Goal: Information Seeking & Learning: Understand process/instructions

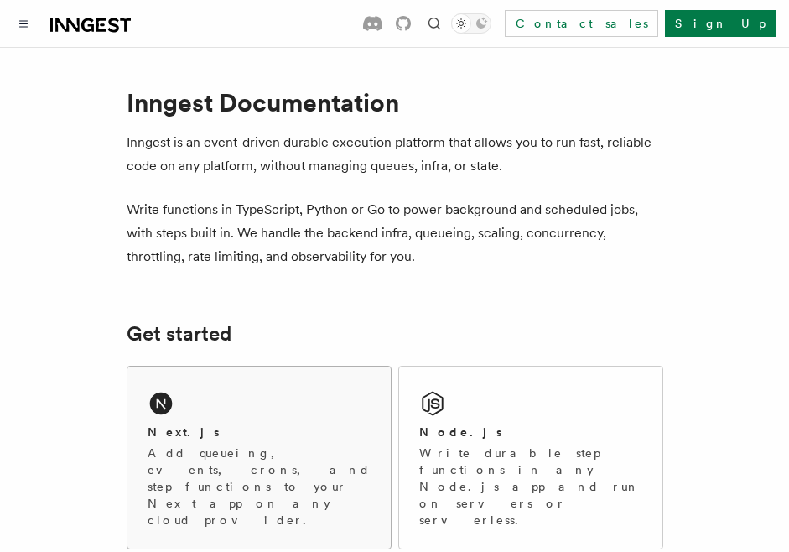
click at [194, 398] on div "Next.js Add queueing, events, crons, and step functions to your Next app on any…" at bounding box center [258, 457] width 263 height 182
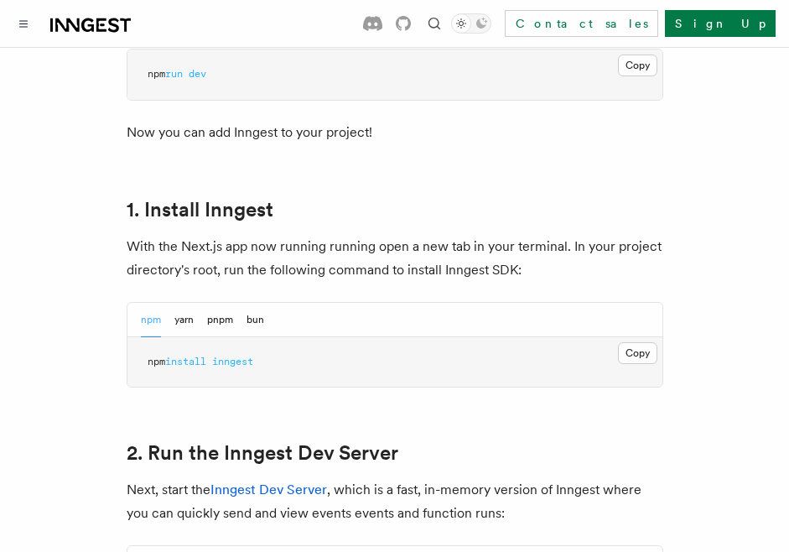
scroll to position [865, 0]
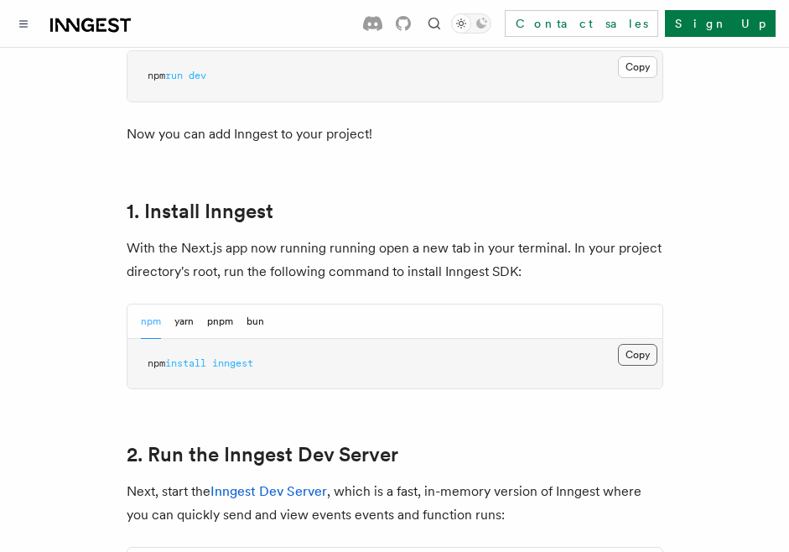
click at [648, 344] on button "Copy Copied" at bounding box center [637, 355] width 39 height 22
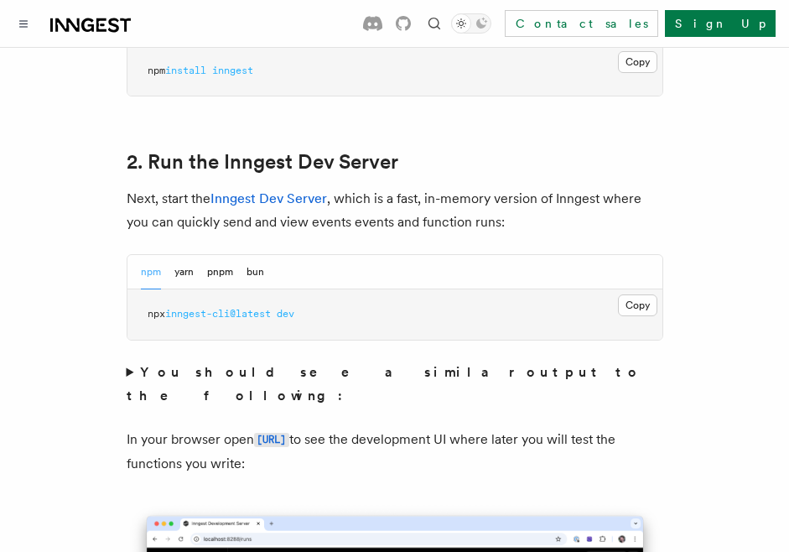
scroll to position [1176, 0]
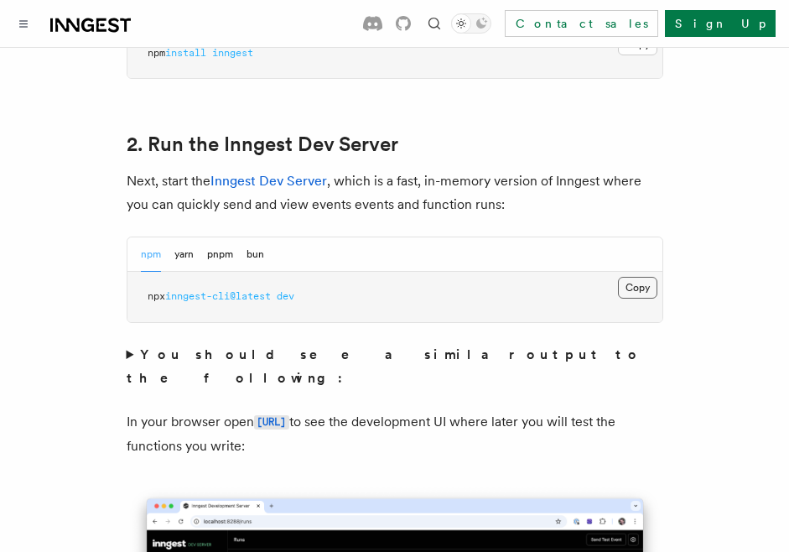
click at [631, 277] on button "Copy Copied" at bounding box center [637, 288] width 39 height 22
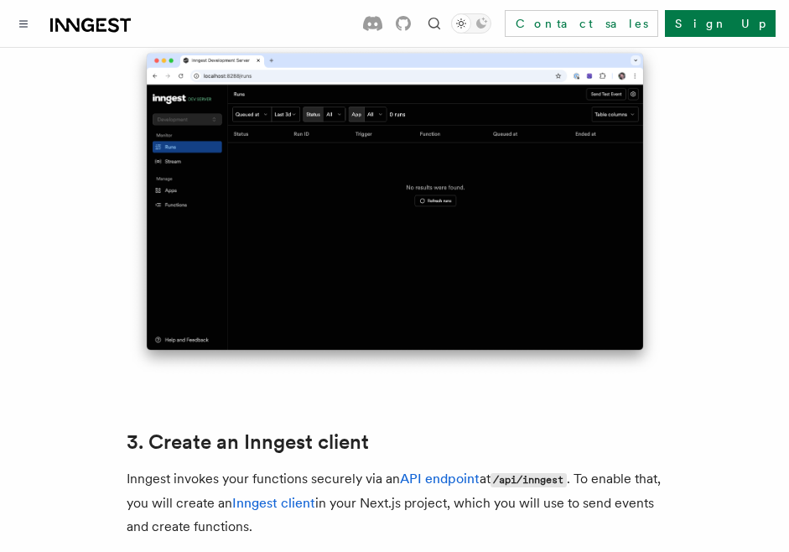
scroll to position [1651, 0]
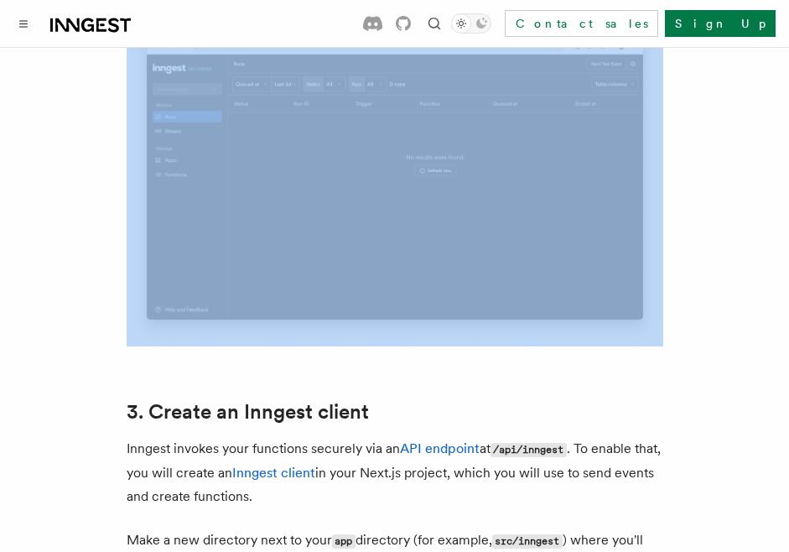
drag, startPoint x: 123, startPoint y: 124, endPoint x: 624, endPoint y: 291, distance: 527.7
copy article "1. Install Inngest With the Next.js app now running running open a new tab in y…"
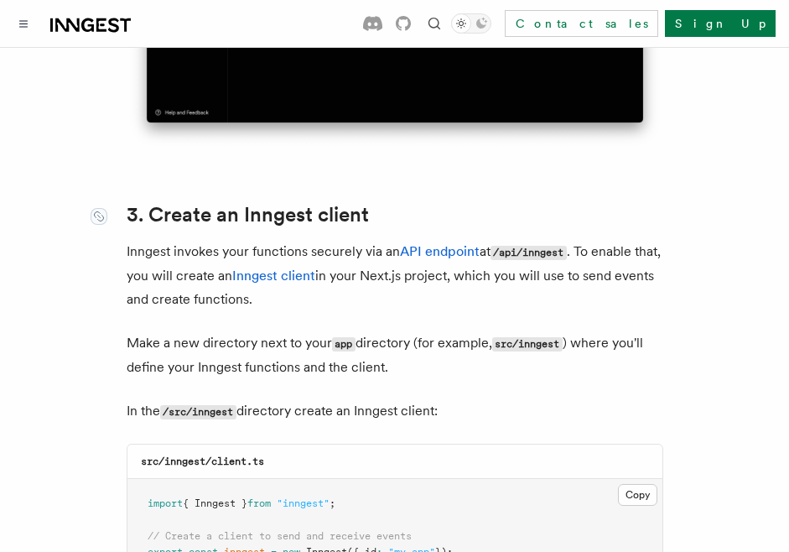
scroll to position [1839, 0]
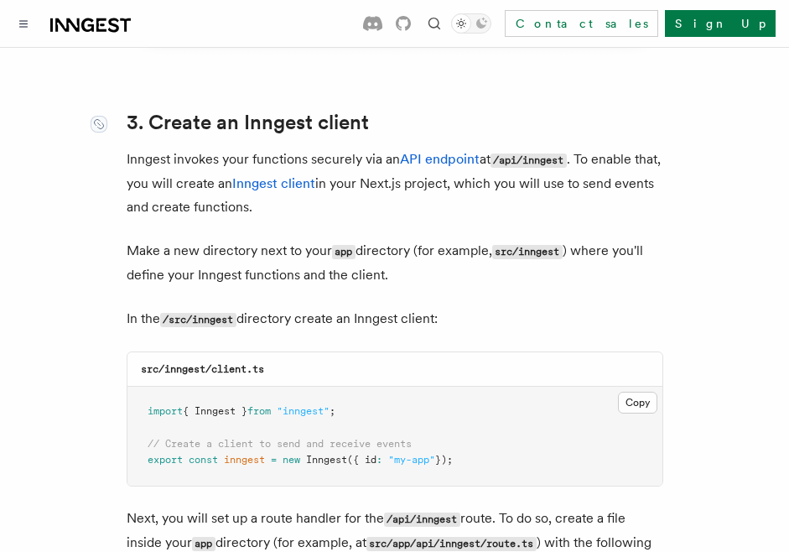
scroll to position [1952, 0]
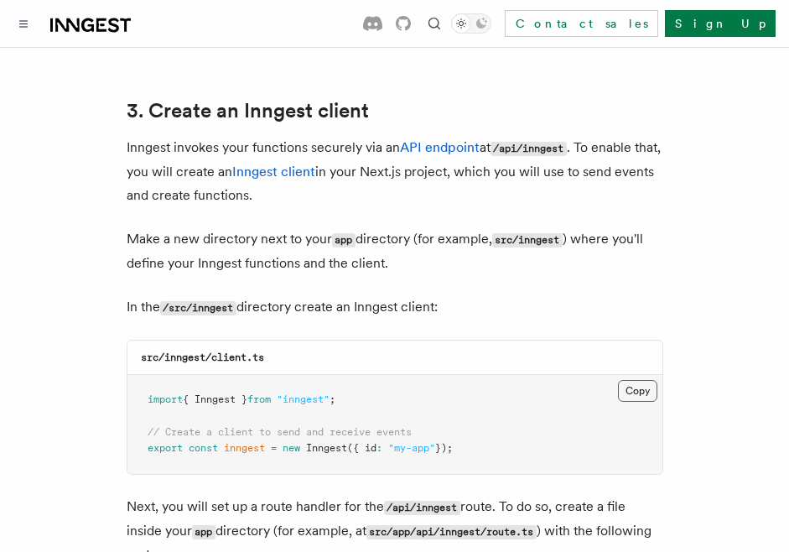
click at [639, 380] on button "Copy Copied" at bounding box center [637, 391] width 39 height 22
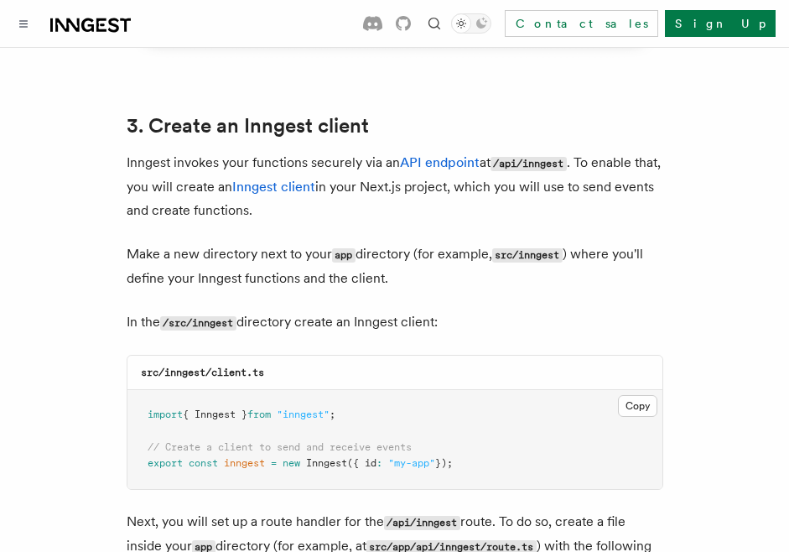
scroll to position [1931, 0]
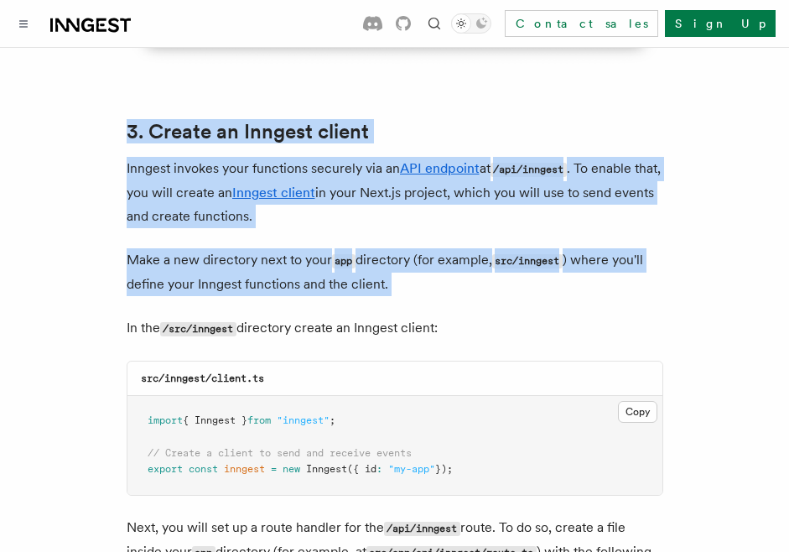
drag, startPoint x: 127, startPoint y: 66, endPoint x: 488, endPoint y: 265, distance: 412.5
copy article "3. Create an Inngest client Inngest invokes your functions securely via an API …"
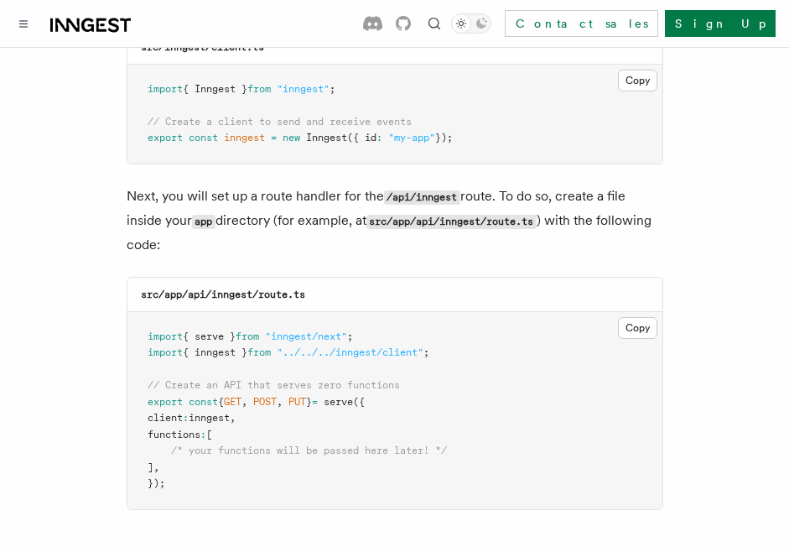
scroll to position [2262, 0]
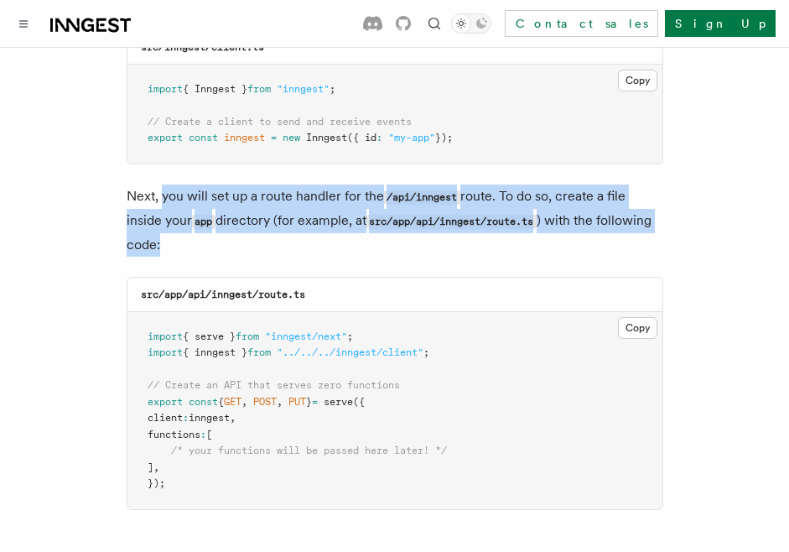
drag, startPoint x: 164, startPoint y: 146, endPoint x: 273, endPoint y: 198, distance: 120.0
click at [273, 198] on p "Next, you will set up a route handler for the /api/inngest route. To do so, cre…" at bounding box center [395, 220] width 537 height 72
copy p "you will set up a route handler for the /api/inngest route. To do so, create a …"
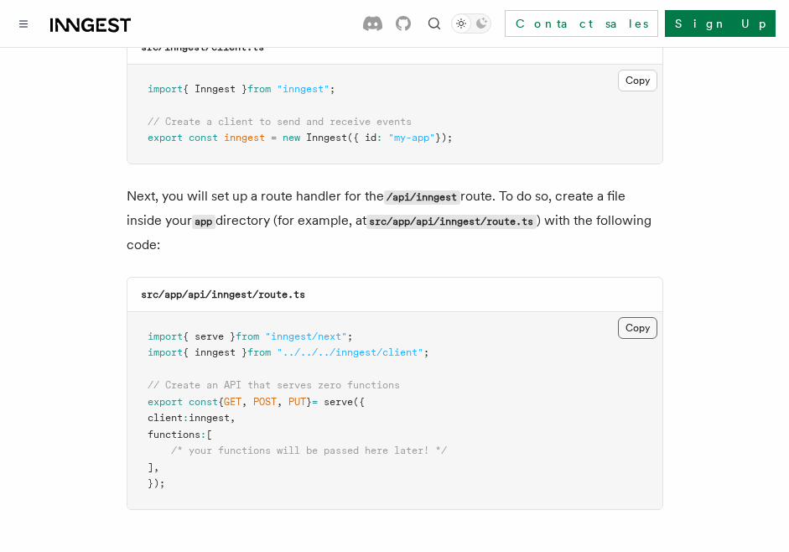
click at [640, 317] on button "Copy Copied" at bounding box center [637, 328] width 39 height 22
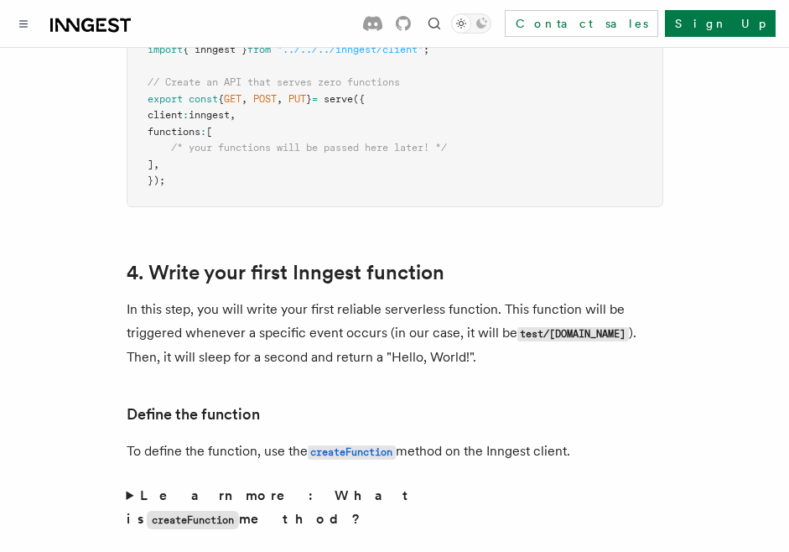
scroll to position [2599, 0]
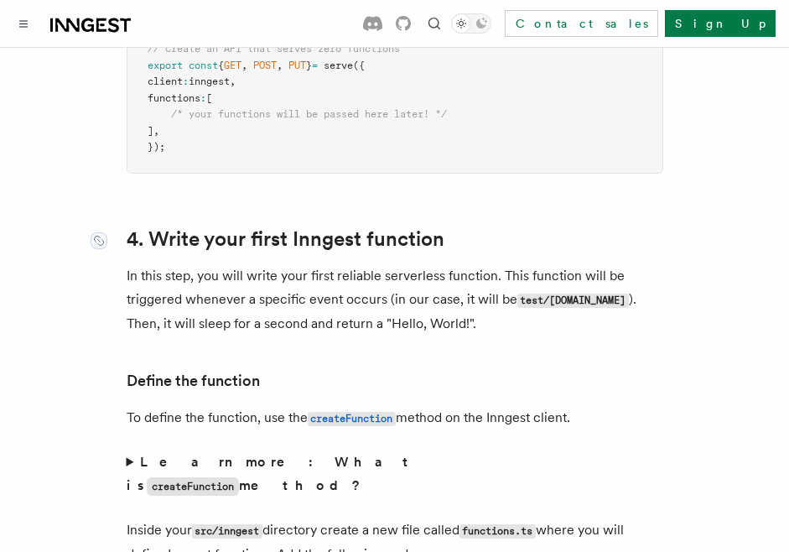
drag, startPoint x: 126, startPoint y: 178, endPoint x: 159, endPoint y: 192, distance: 36.4
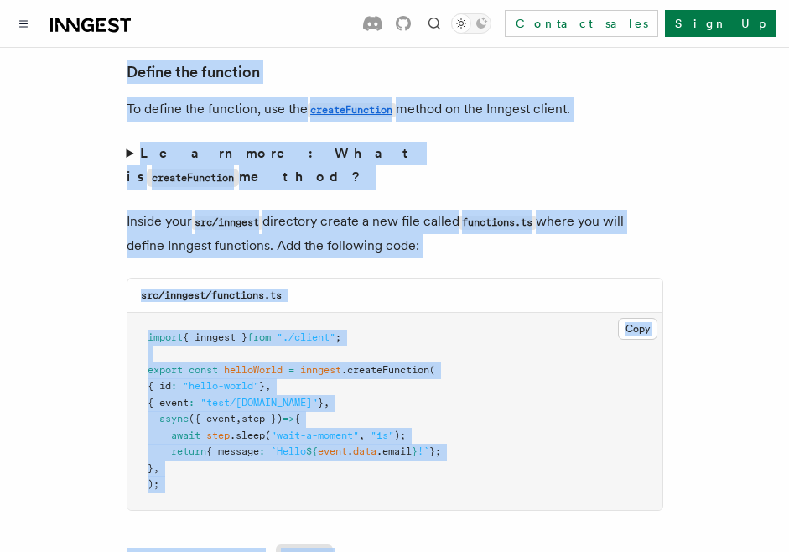
scroll to position [2945, 0]
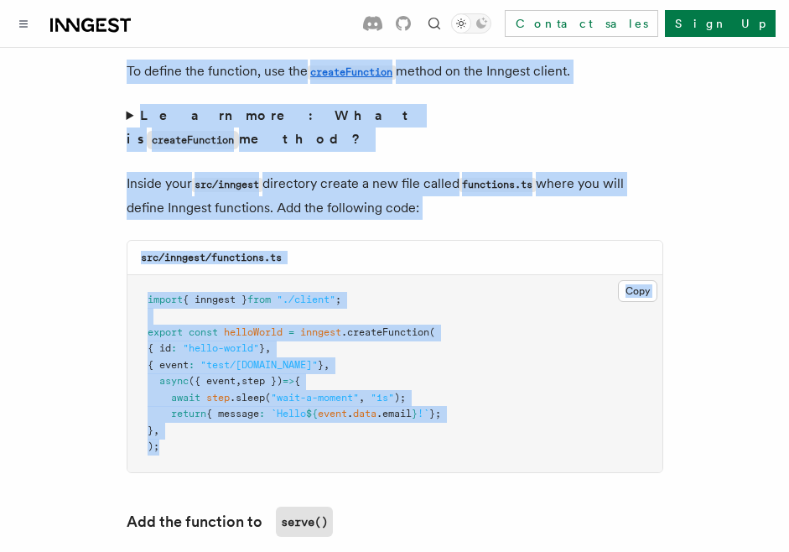
drag, startPoint x: 147, startPoint y: 154, endPoint x: 357, endPoint y: 362, distance: 295.9
copy article "4. Write your first Inngest function In this step, you will write your first re…"
click at [440, 371] on pre "import { inngest } from "./client" ; export const helloWorld = inngest .createF…" at bounding box center [394, 373] width 535 height 197
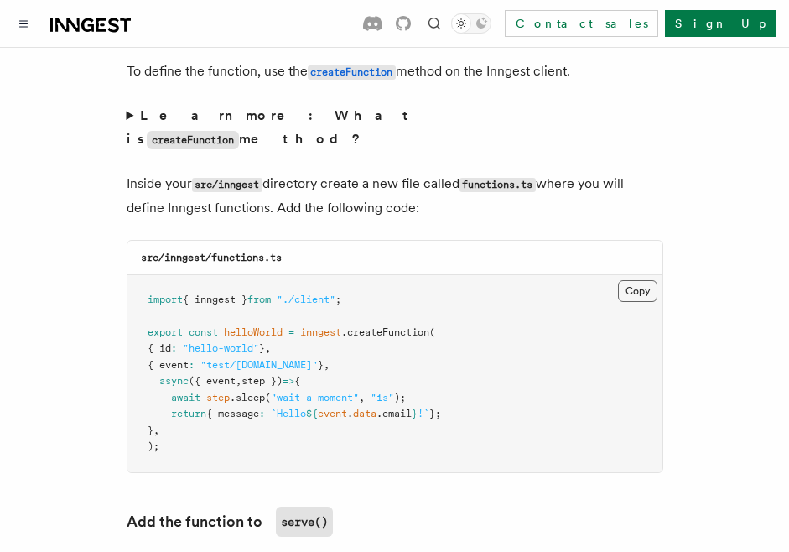
click at [636, 280] on button "Copy Copied" at bounding box center [637, 291] width 39 height 22
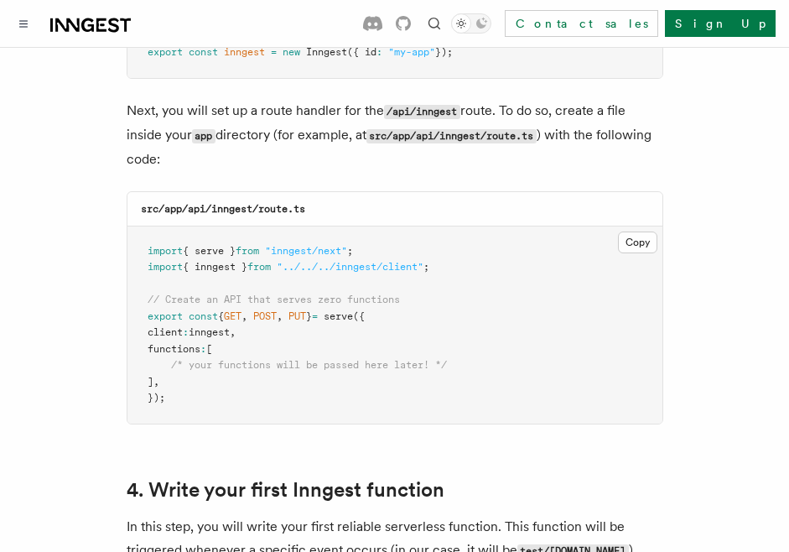
scroll to position [2347, 0]
click at [626, 232] on button "Copy Copied" at bounding box center [637, 243] width 39 height 22
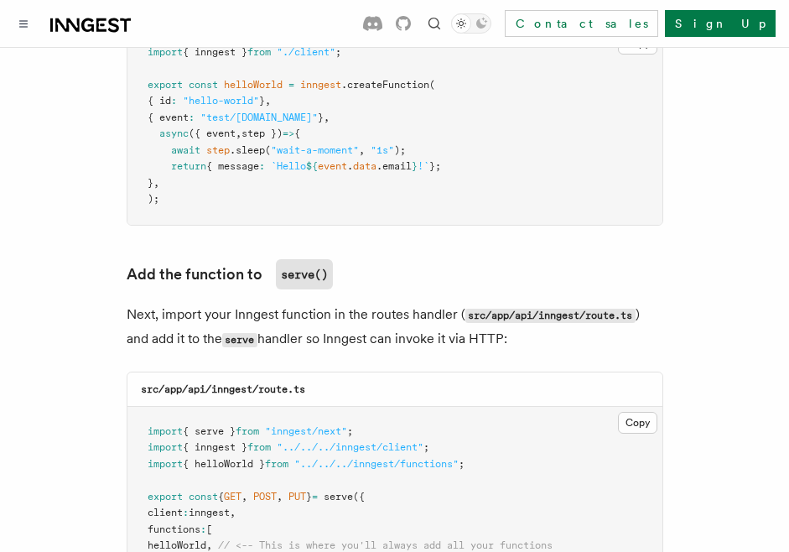
scroll to position [3214, 0]
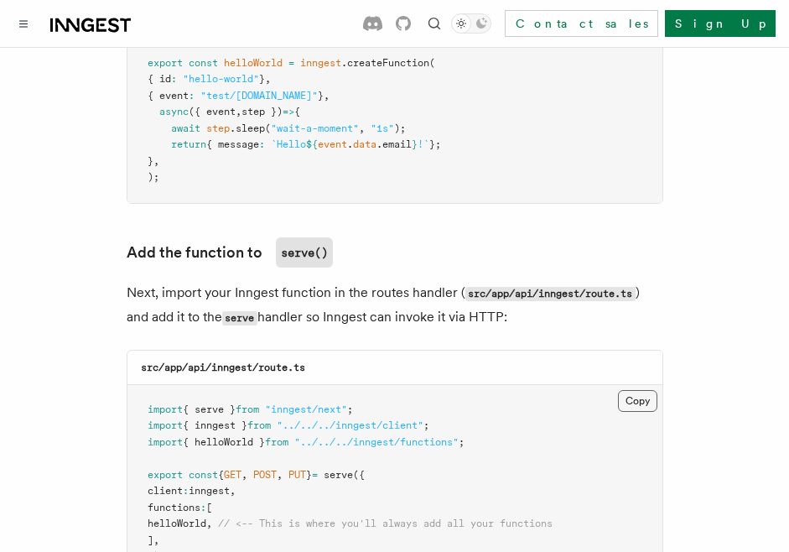
click at [638, 390] on button "Copy Copied" at bounding box center [637, 401] width 39 height 22
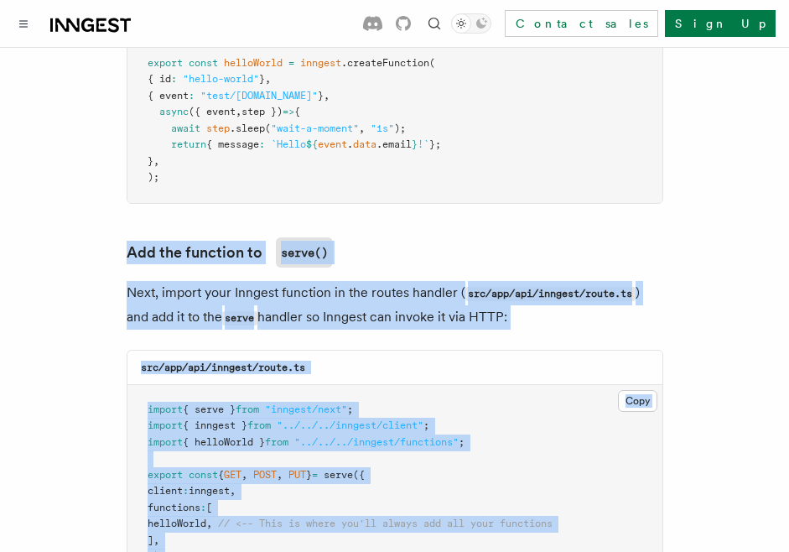
drag, startPoint x: 133, startPoint y: 140, endPoint x: 389, endPoint y: 482, distance: 427.2
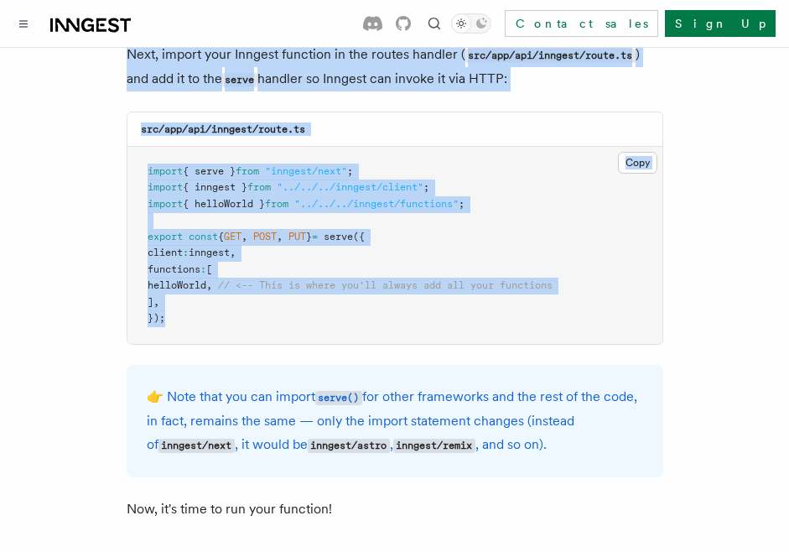
scroll to position [3446, 0]
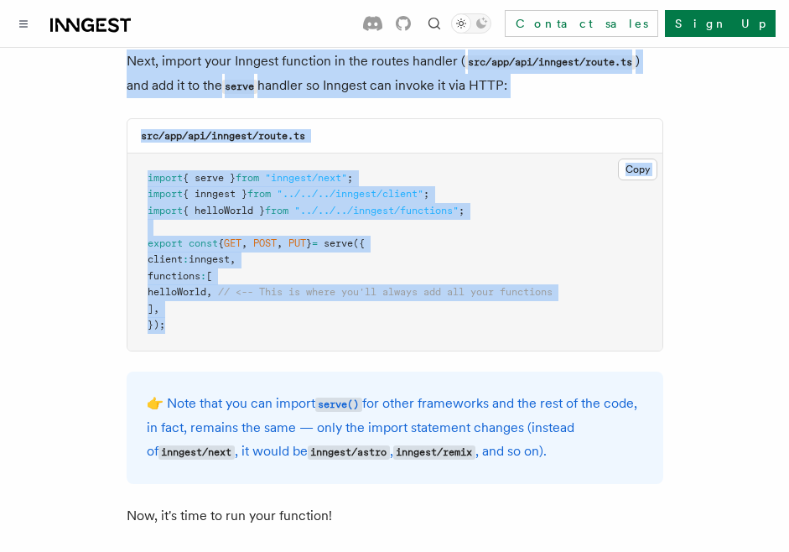
copy article "Add the function to serve() Next, import your Inngest function in the routes ha…"
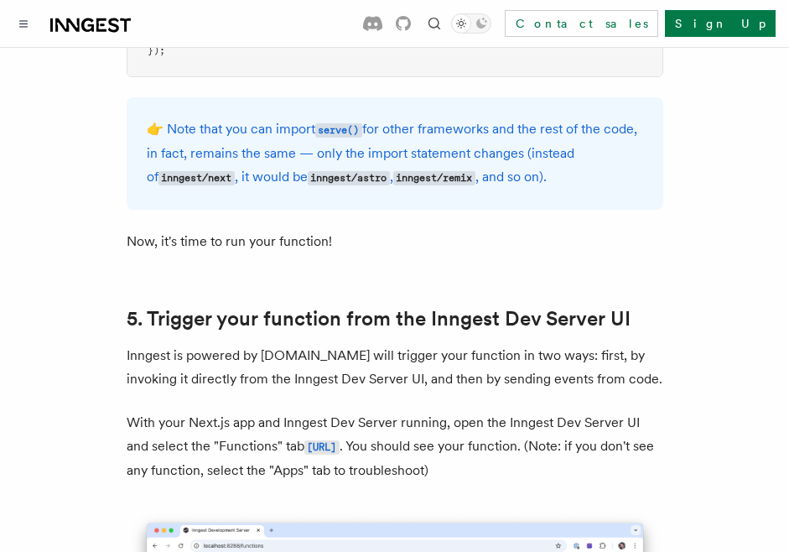
scroll to position [3743, 0]
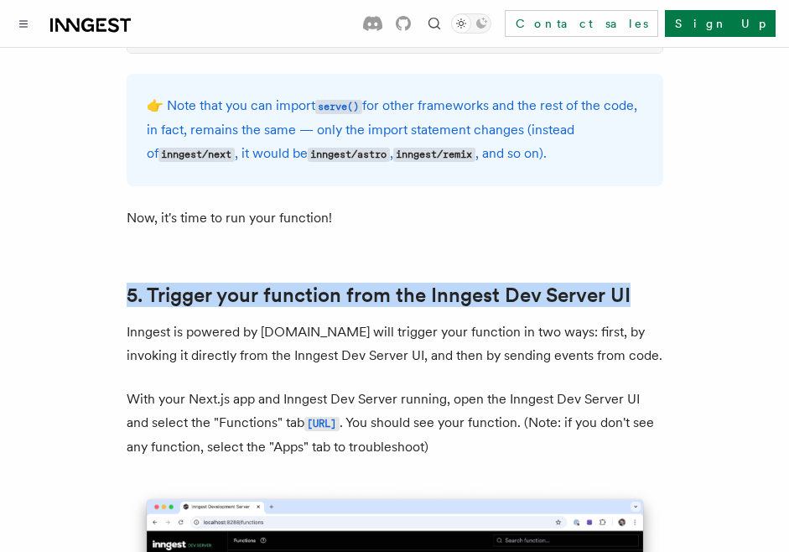
drag, startPoint x: 145, startPoint y: 184, endPoint x: 636, endPoint y: 199, distance: 490.8
copy link "5. Trigger your function from the Inngest Dev Server UI"
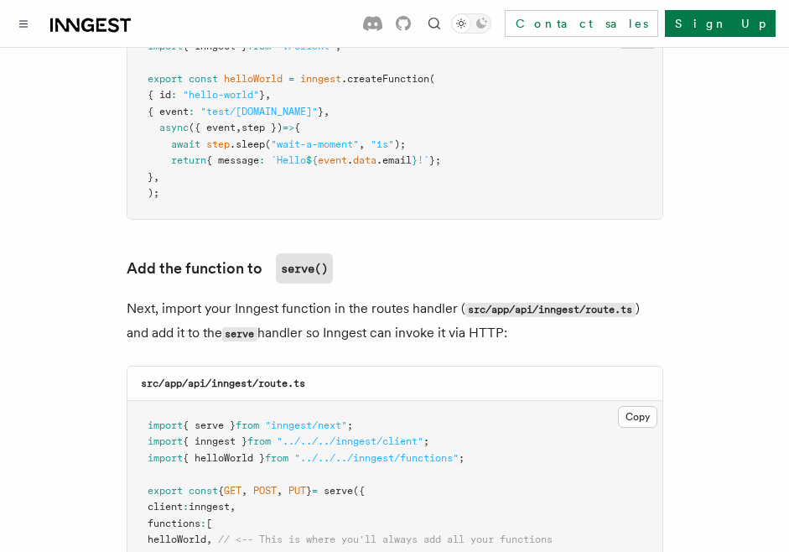
scroll to position [3213, 0]
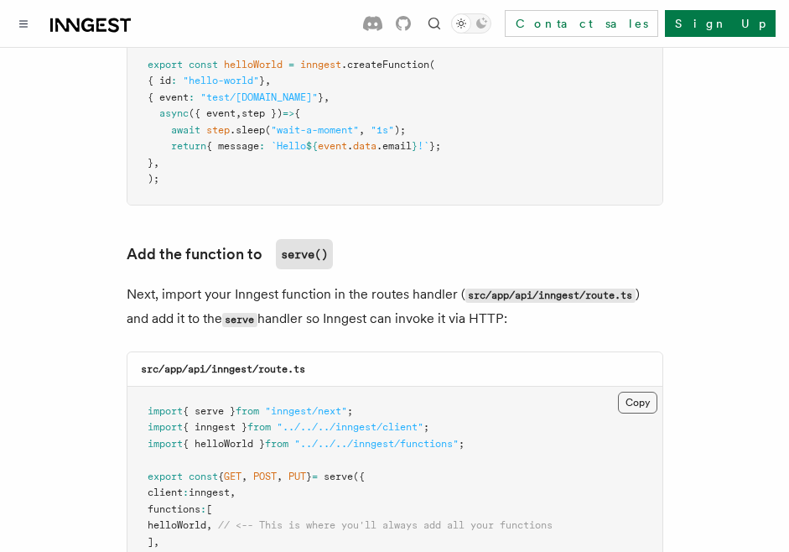
click at [641, 392] on button "Copy Copied" at bounding box center [637, 403] width 39 height 22
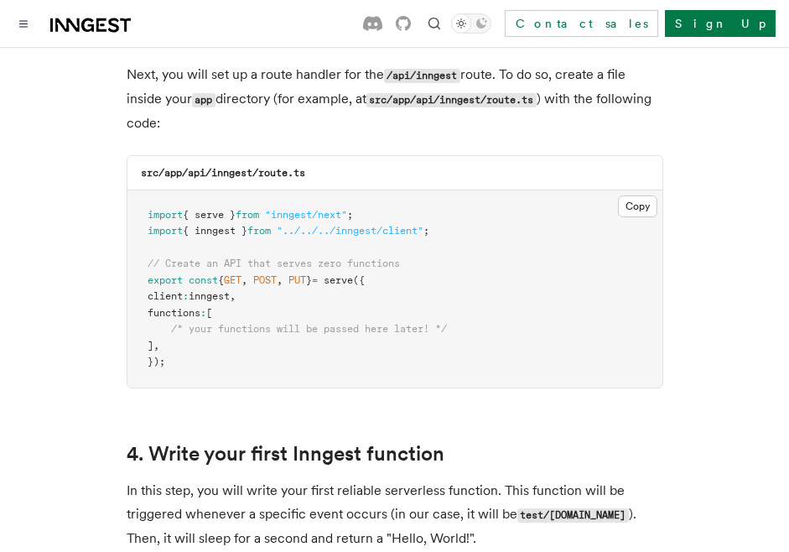
scroll to position [2355, 0]
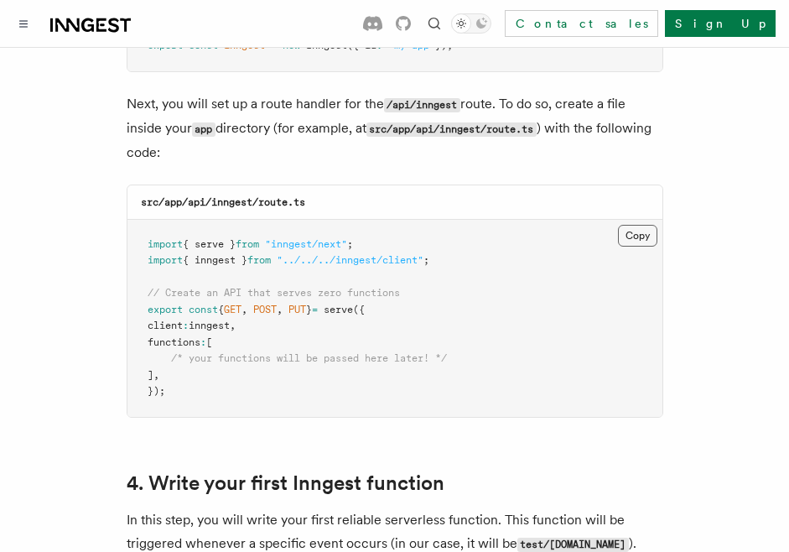
click at [642, 225] on button "Copy Copied" at bounding box center [637, 236] width 39 height 22
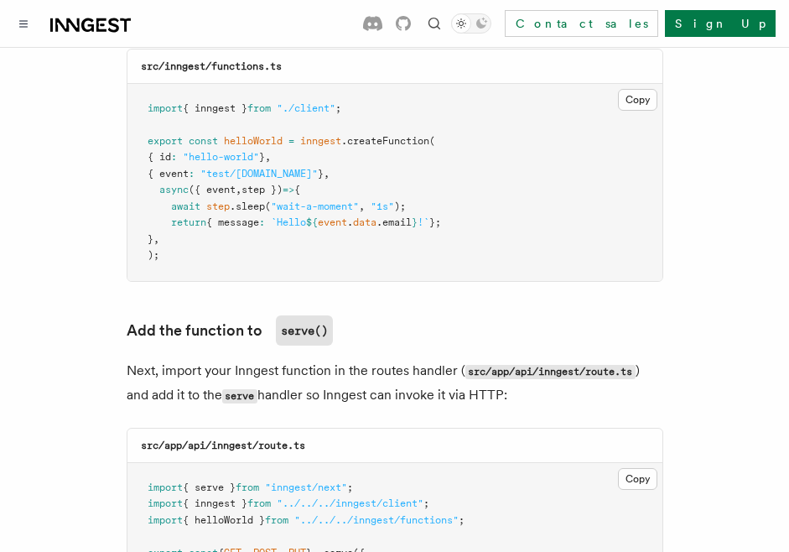
scroll to position [3198, 0]
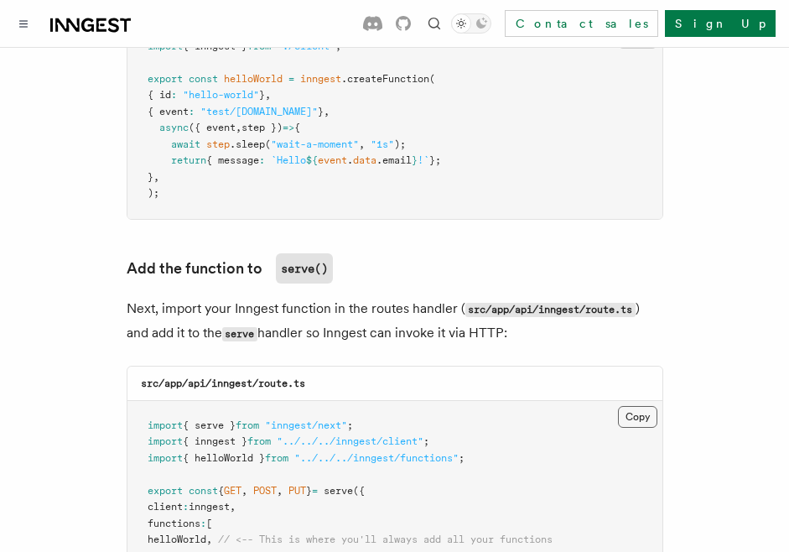
click at [629, 406] on button "Copy Copied" at bounding box center [637, 417] width 39 height 22
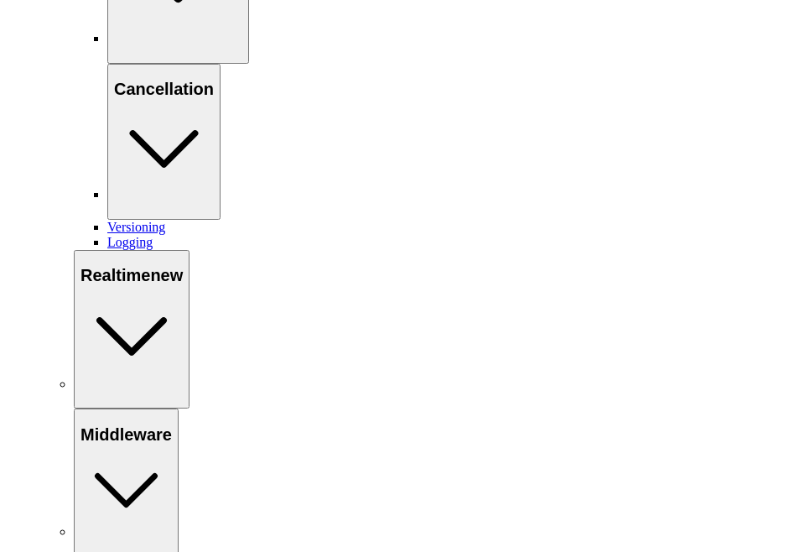
scroll to position [3300, 0]
